Goal: Go to known website: Access a specific website the user already knows

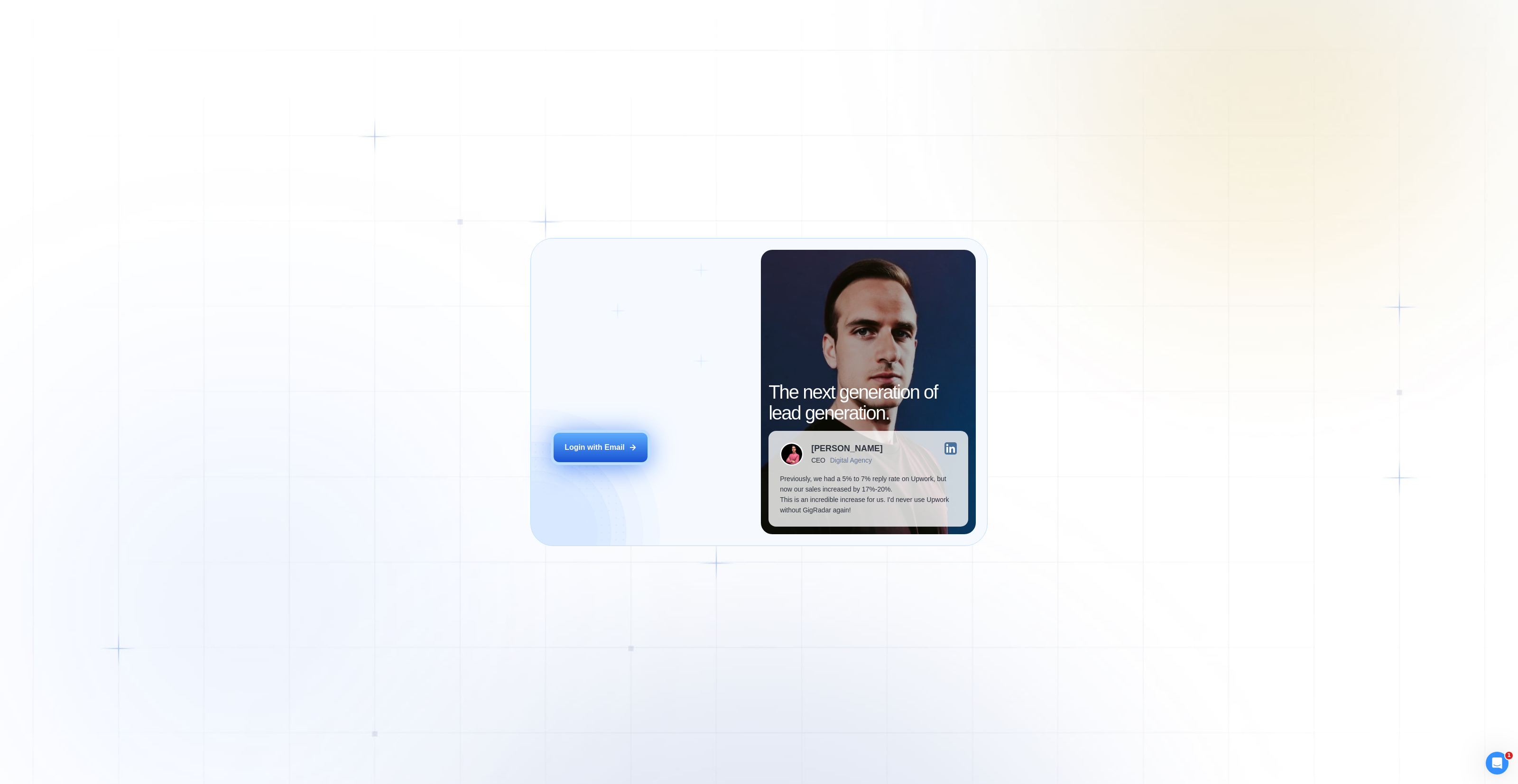
click at [598, 453] on button "Login with Email" at bounding box center [600, 447] width 94 height 29
